Goal: Transaction & Acquisition: Purchase product/service

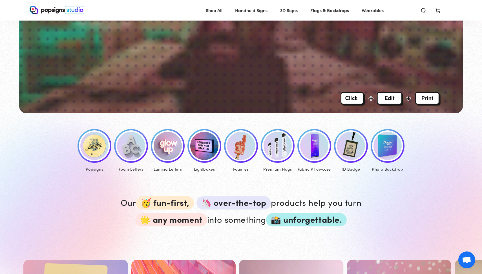
scroll to position [186, 0]
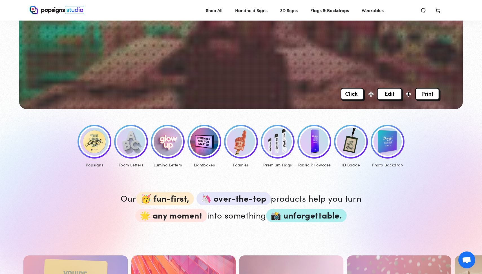
click at [138, 146] on img at bounding box center [131, 142] width 28 height 28
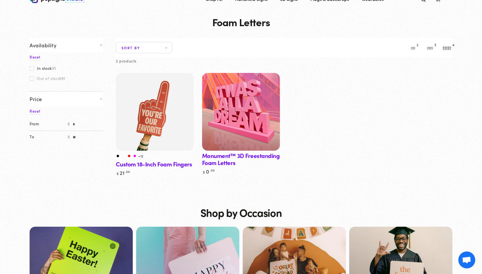
scroll to position [24, 0]
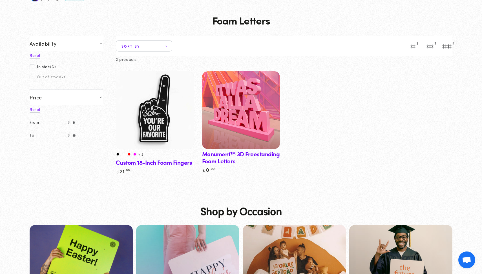
click at [150, 139] on img at bounding box center [155, 110] width 80 height 80
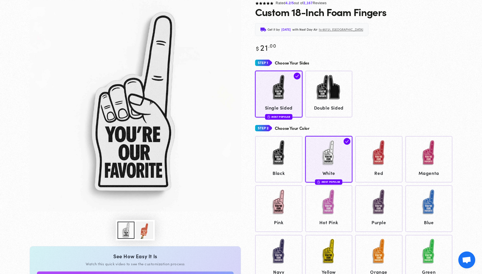
scroll to position [51, 0]
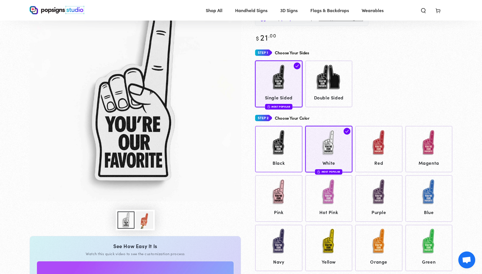
click at [282, 156] on img at bounding box center [279, 143] width 28 height 28
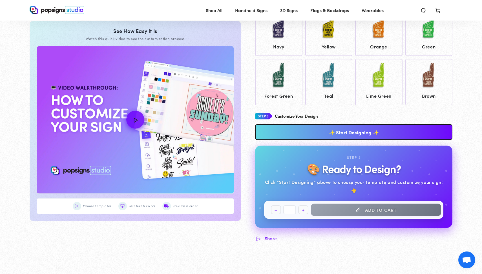
scroll to position [281, 0]
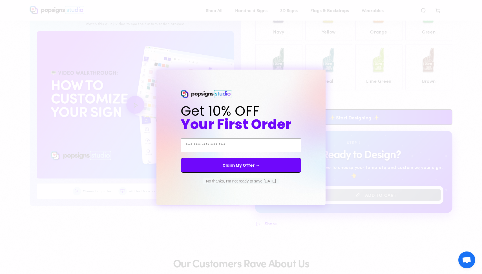
click at [254, 181] on button "No thanks, I'm not ready to save today" at bounding box center [240, 181] width 75 height 6
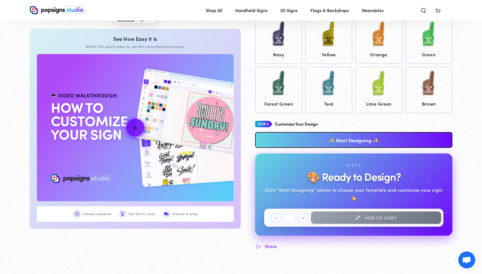
scroll to position [268, 0]
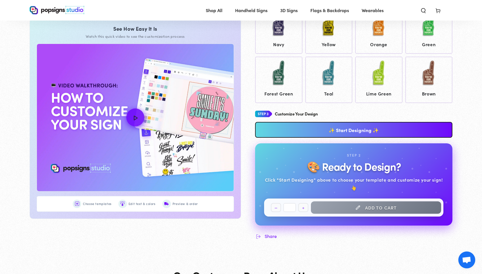
click at [352, 125] on link "✨ Start Designing ✨" at bounding box center [353, 130] width 197 height 16
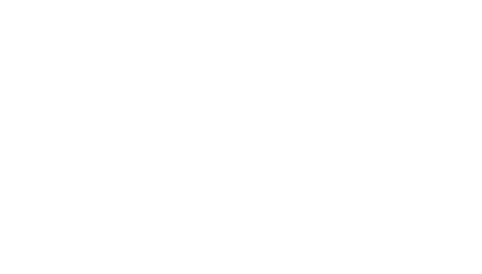
scroll to position [0, 0]
type textarea "An ancient tree with a door leading to a magical world"
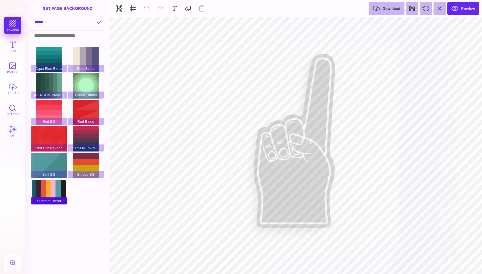
click at [51, 195] on div "Summer Blend" at bounding box center [49, 191] width 36 height 25
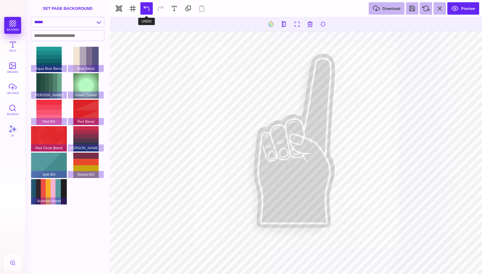
click at [146, 6] on button at bounding box center [146, 8] width 12 height 12
type input "#DDDBDC"
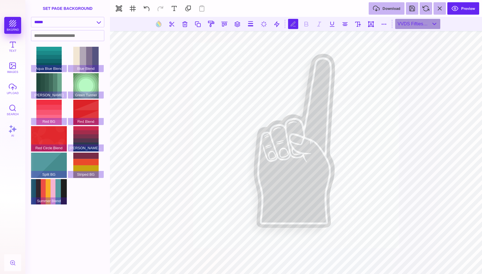
type textarea "***"
type textarea "****"
type textarea "*****"
click at [197, 24] on button at bounding box center [198, 24] width 10 height 10
type textarea "****"
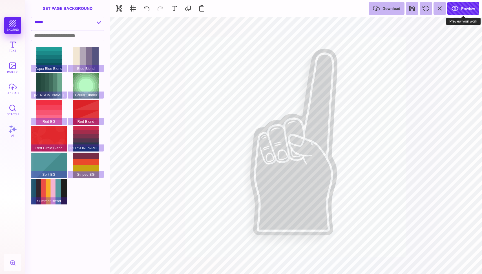
click at [457, 8] on button "Preview" at bounding box center [463, 8] width 32 height 12
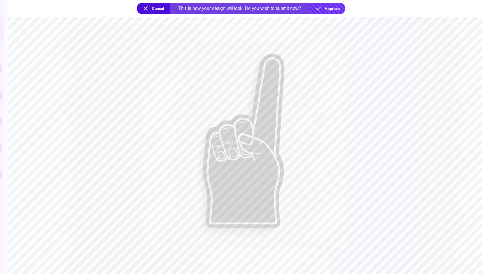
click at [330, 10] on button "Approve" at bounding box center [327, 8] width 36 height 11
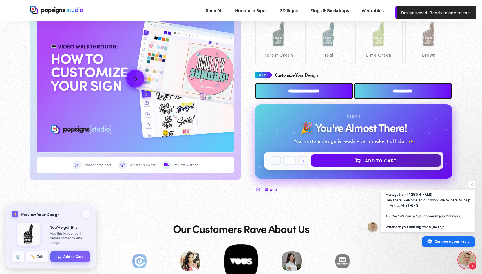
scroll to position [319, 0]
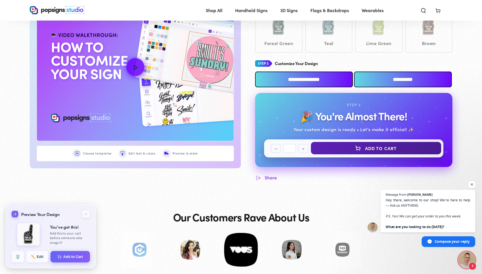
click at [377, 147] on button "Add to Cart" at bounding box center [376, 148] width 130 height 12
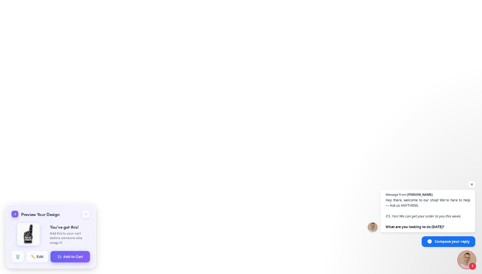
select select "**********"
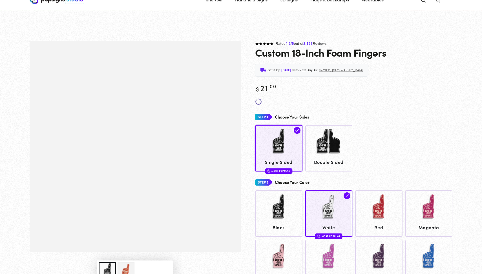
scroll to position [319, 0]
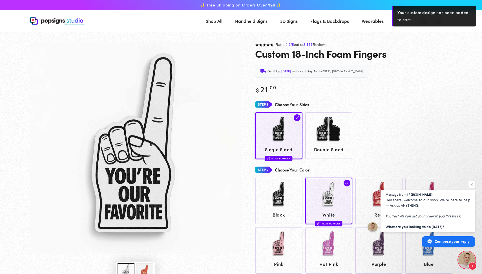
click at [288, 23] on span "3D Signs" at bounding box center [288, 21] width 17 height 8
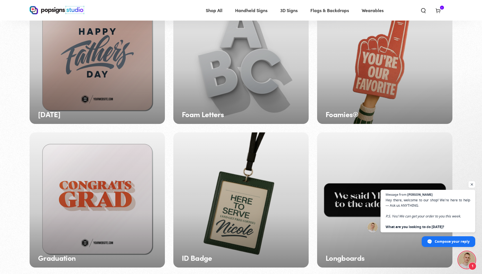
scroll to position [232, 0]
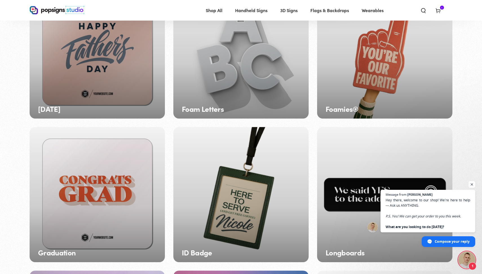
click at [261, 63] on div "Foam Letters" at bounding box center [240, 50] width 135 height 135
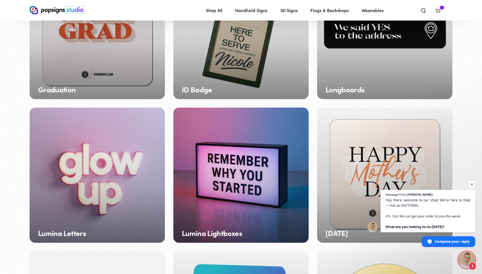
scroll to position [396, 0]
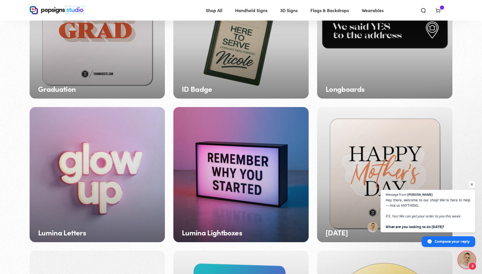
click at [390, 58] on div "Longboards" at bounding box center [384, 30] width 135 height 135
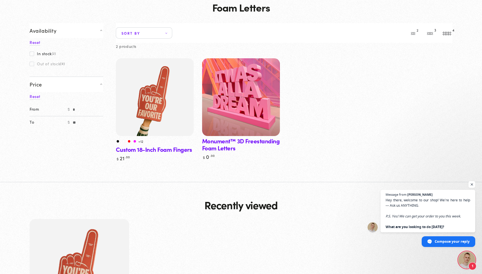
scroll to position [39, 0]
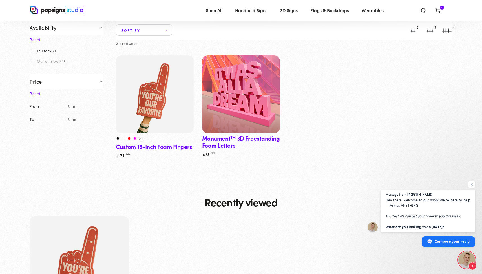
click at [254, 105] on img at bounding box center [241, 94] width 80 height 80
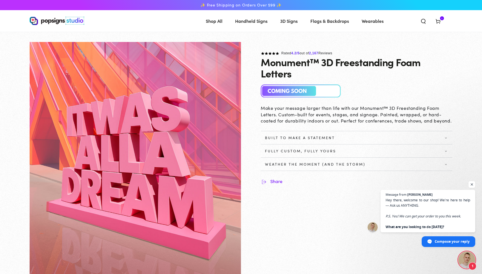
click at [303, 137] on span "Built to Make a Statement" at bounding box center [300, 137] width 70 height 5
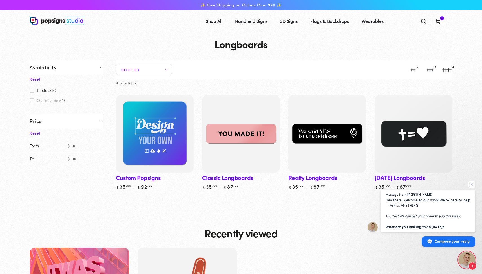
click at [383, 136] on img at bounding box center [413, 134] width 80 height 80
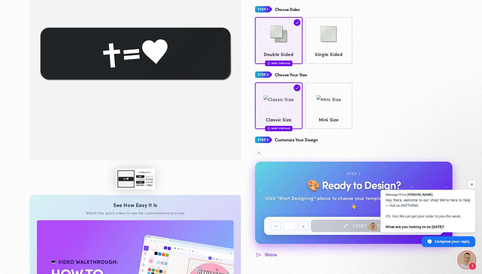
scroll to position [95, 0]
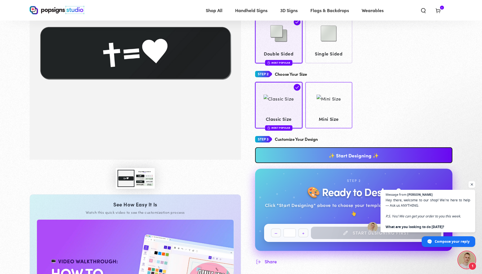
click at [316, 108] on div at bounding box center [328, 99] width 25 height 28
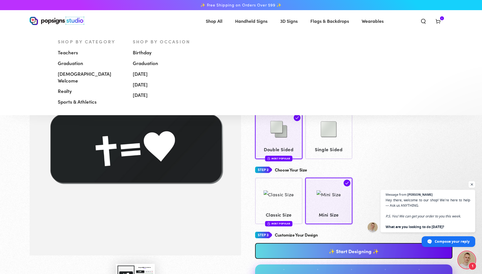
click at [246, 24] on span "Handheld Signs" at bounding box center [251, 21] width 32 height 8
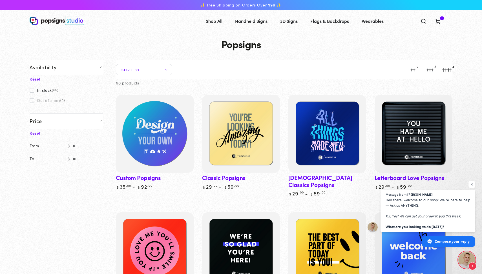
click at [175, 129] on img at bounding box center [155, 134] width 80 height 80
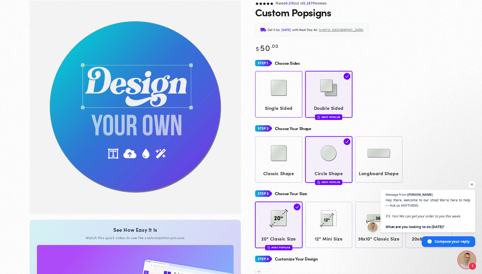
scroll to position [42, 0]
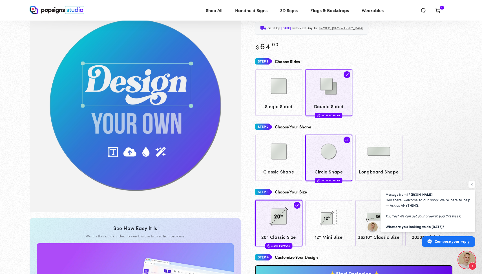
click at [329, 102] on link "Double Sided Most Popular" at bounding box center [328, 92] width 47 height 46
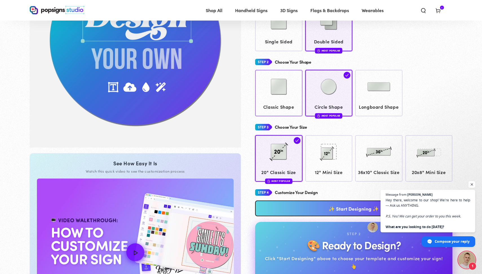
click at [295, 92] on div at bounding box center [279, 87] width 42 height 28
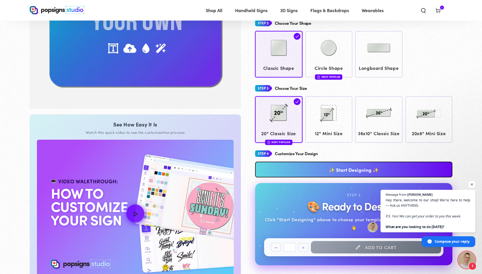
scroll to position [148, 0]
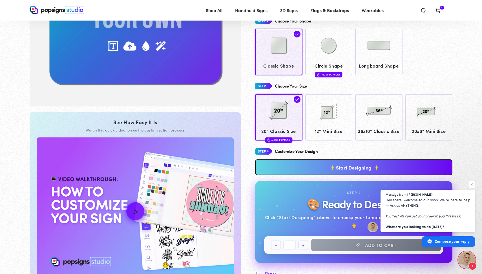
click at [343, 175] on link "✨ Start Designing ✨" at bounding box center [353, 167] width 197 height 16
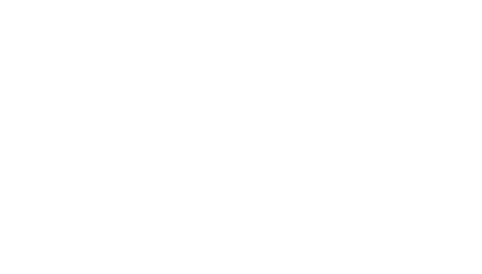
scroll to position [0, 0]
type textarea "An ancient tree with a door leading to a magical world"
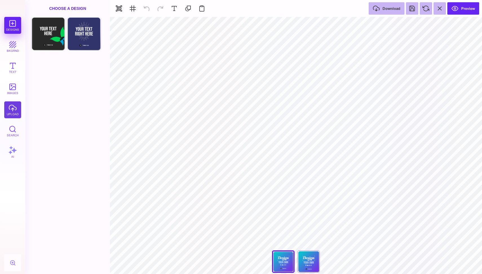
click at [19, 109] on button "upload" at bounding box center [12, 109] width 17 height 17
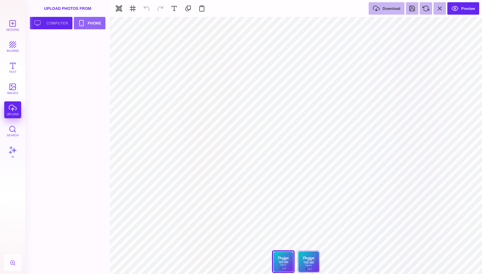
click at [56, 24] on button "Upload your artwork Computer" at bounding box center [51, 23] width 43 height 12
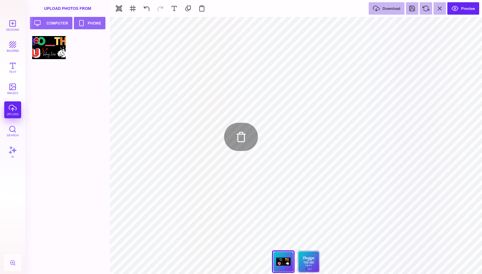
type input "#000000"
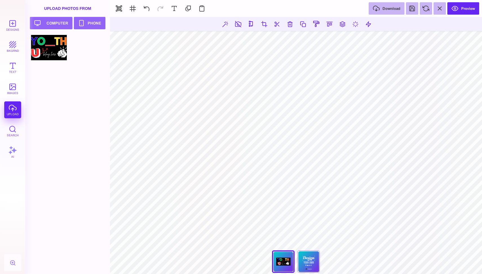
drag, startPoint x: 58, startPoint y: 50, endPoint x: 454, endPoint y: 276, distance: 456.5
click at [454, 274] on html "Designs bkgrnd Text images upload Search AI set page background" at bounding box center [241, 137] width 482 height 274
